Goal: Navigation & Orientation: Understand site structure

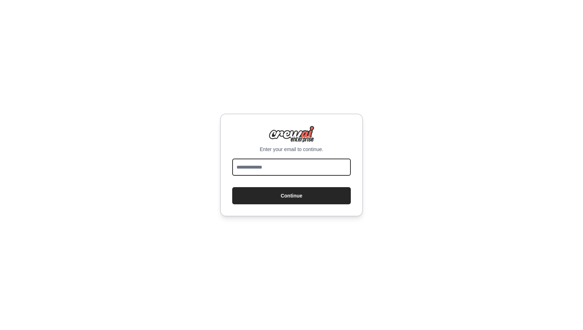
click at [296, 162] on input "email" at bounding box center [291, 167] width 119 height 17
type input "**********"
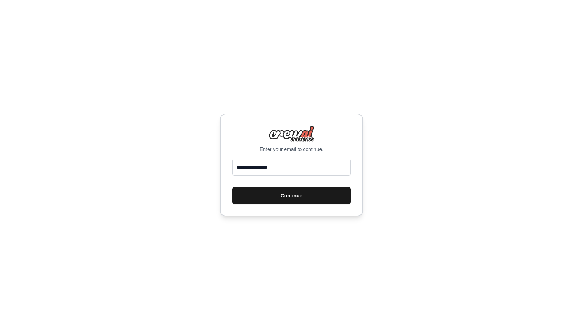
click at [285, 201] on button "Continue" at bounding box center [291, 195] width 119 height 17
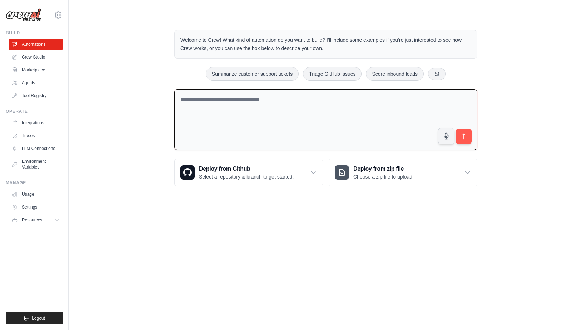
click at [257, 119] on textarea at bounding box center [325, 119] width 303 height 61
click at [26, 98] on link "Tool Registry" at bounding box center [36, 95] width 54 height 11
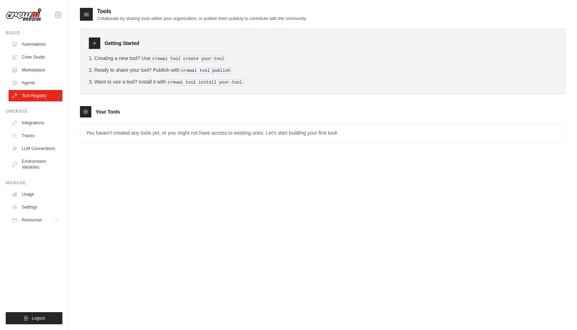
click at [23, 84] on link "Agents" at bounding box center [36, 82] width 54 height 11
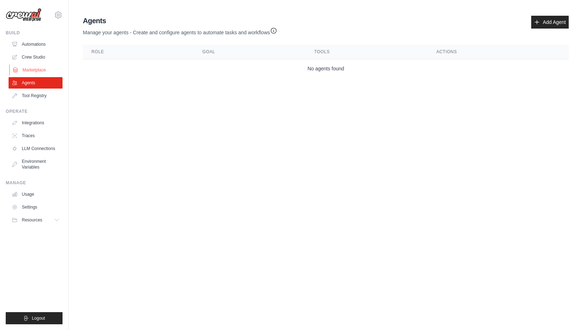
click at [41, 67] on link "Marketplace" at bounding box center [36, 69] width 54 height 11
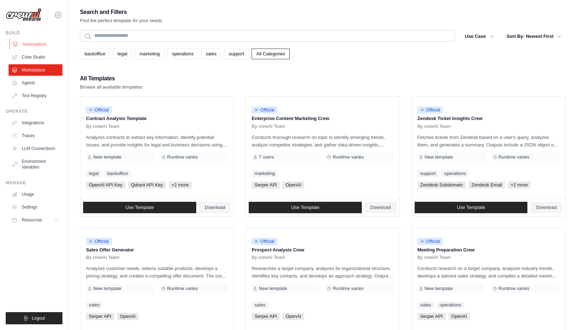
click at [46, 48] on link "Automations" at bounding box center [36, 44] width 54 height 11
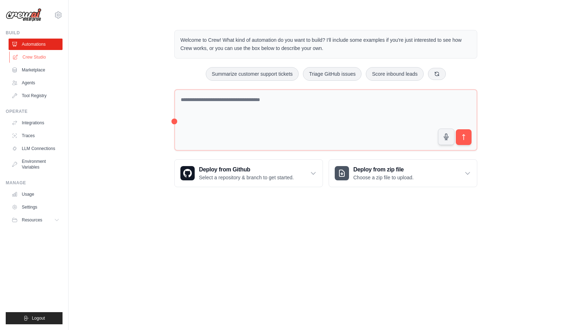
click at [48, 58] on link "Crew Studio" at bounding box center [36, 56] width 54 height 11
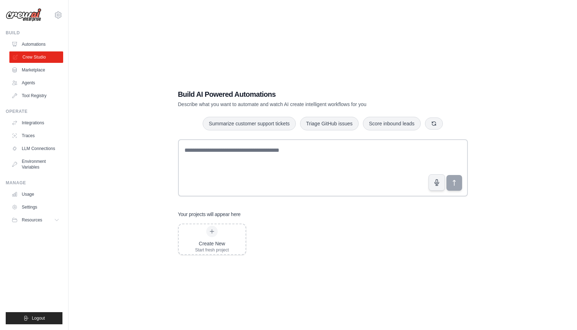
click at [46, 53] on link "Crew Studio" at bounding box center [36, 56] width 54 height 11
click at [37, 206] on link "Settings" at bounding box center [36, 206] width 54 height 11
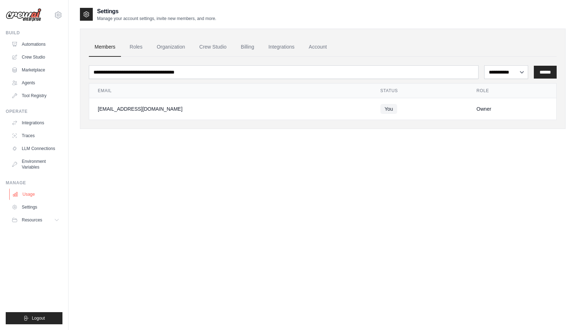
click at [34, 189] on link "Usage" at bounding box center [36, 194] width 54 height 11
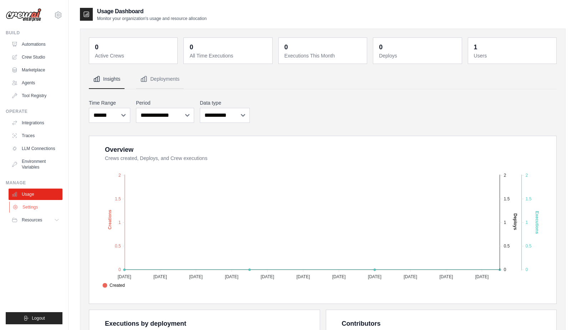
click at [30, 210] on link "Settings" at bounding box center [36, 206] width 54 height 11
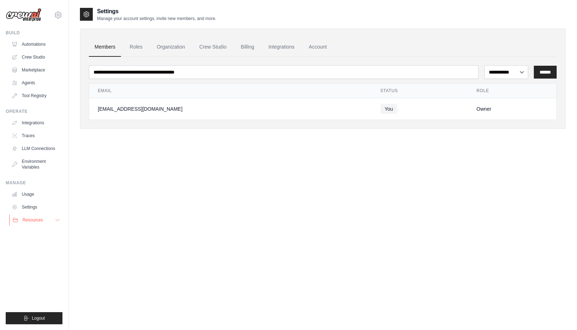
click at [27, 223] on button "Resources" at bounding box center [36, 219] width 54 height 11
click at [46, 267] on span "Video Tutorials" at bounding box center [39, 266] width 28 height 6
click at [345, 248] on div "**********" at bounding box center [323, 172] width 486 height 330
